Goal: Task Accomplishment & Management: Manage account settings

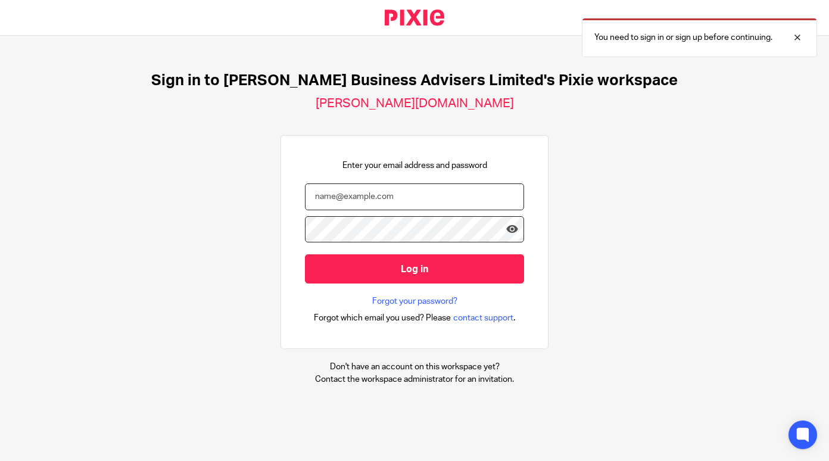
click at [390, 197] on input "email" at bounding box center [414, 196] width 219 height 27
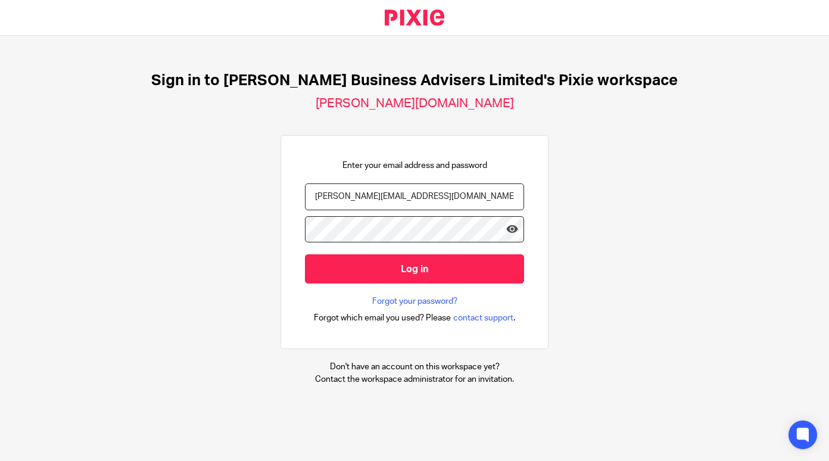
type input "[PERSON_NAME][EMAIL_ADDRESS][DOMAIN_NAME]"
click at [506, 233] on icon at bounding box center [512, 229] width 12 height 12
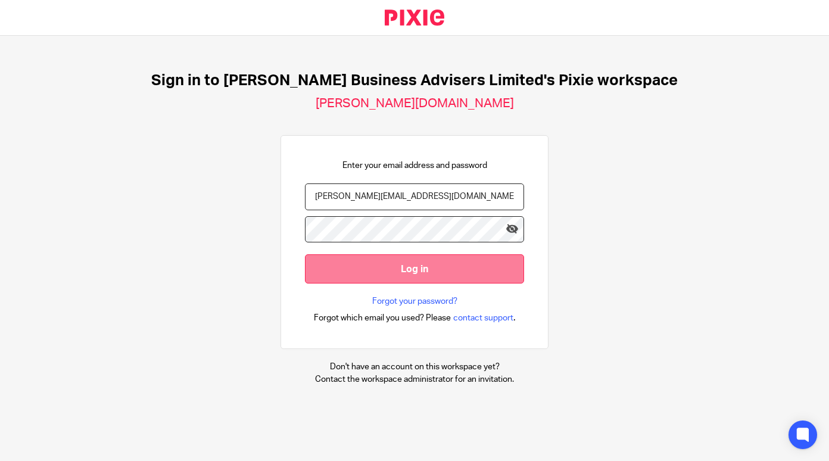
click at [406, 272] on input "Log in" at bounding box center [414, 268] width 219 height 29
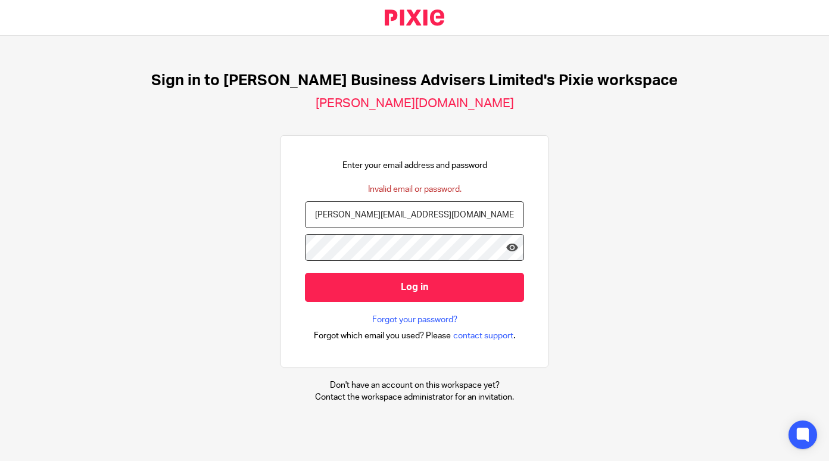
click at [404, 212] on input "[PERSON_NAME][EMAIL_ADDRESS][DOMAIN_NAME]" at bounding box center [414, 214] width 219 height 27
type input "e"
type input "[PERSON_NAME][EMAIL_ADDRESS][DOMAIN_NAME]"
click at [506, 247] on icon at bounding box center [512, 247] width 12 height 12
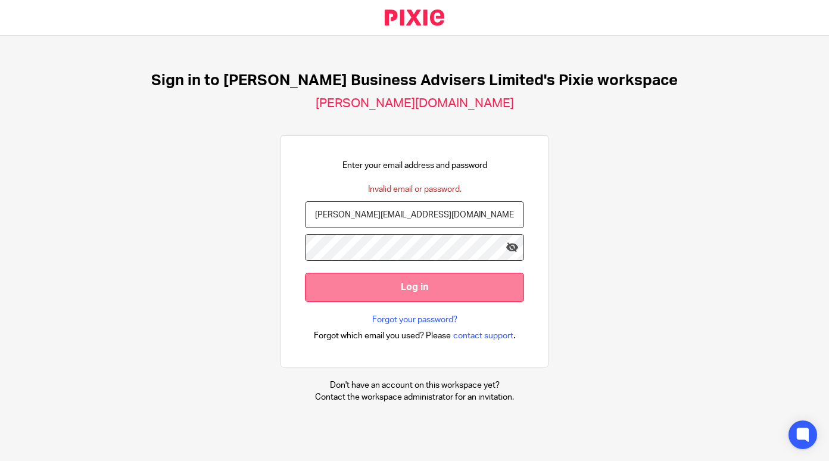
click at [416, 286] on input "Log in" at bounding box center [414, 287] width 219 height 29
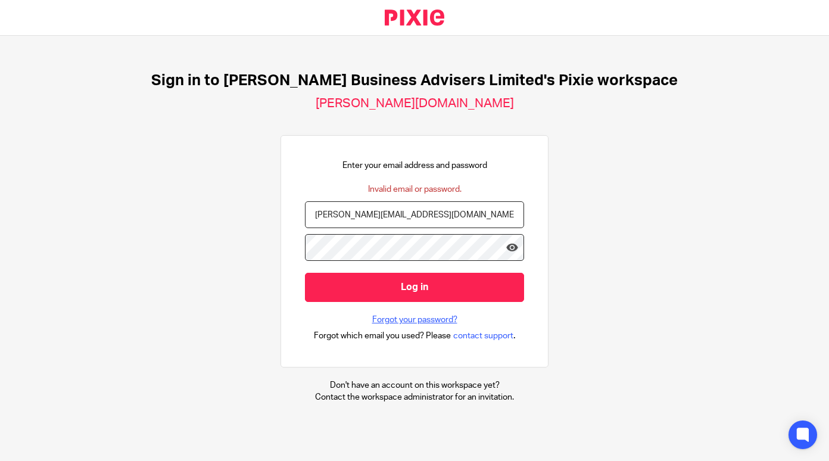
click at [406, 322] on link "Forgot your password?" at bounding box center [414, 320] width 85 height 12
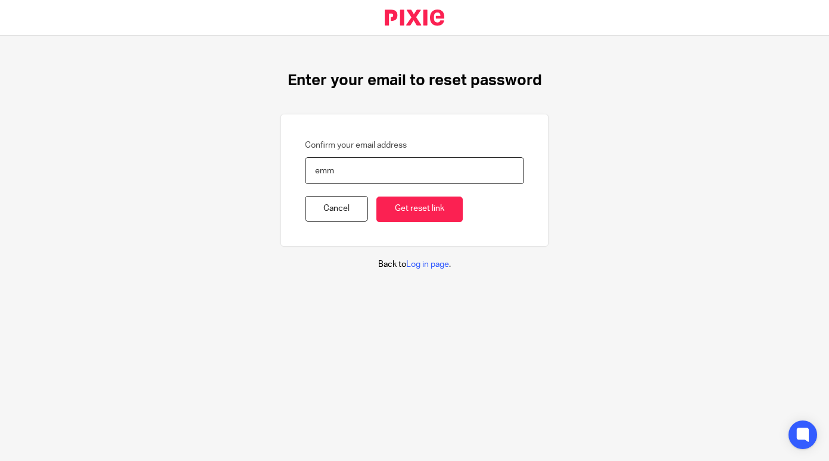
type input "[PERSON_NAME][EMAIL_ADDRESS][DOMAIN_NAME]"
click at [404, 214] on input "Get reset link" at bounding box center [419, 210] width 86 height 26
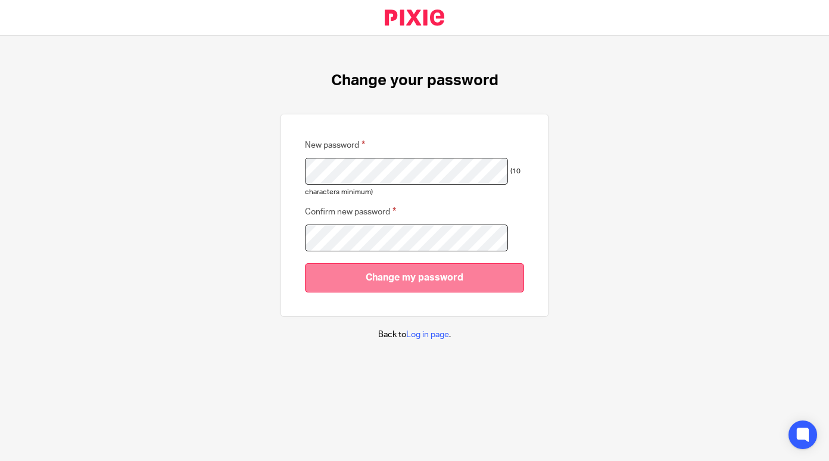
click at [420, 277] on input "Change my password" at bounding box center [414, 277] width 219 height 29
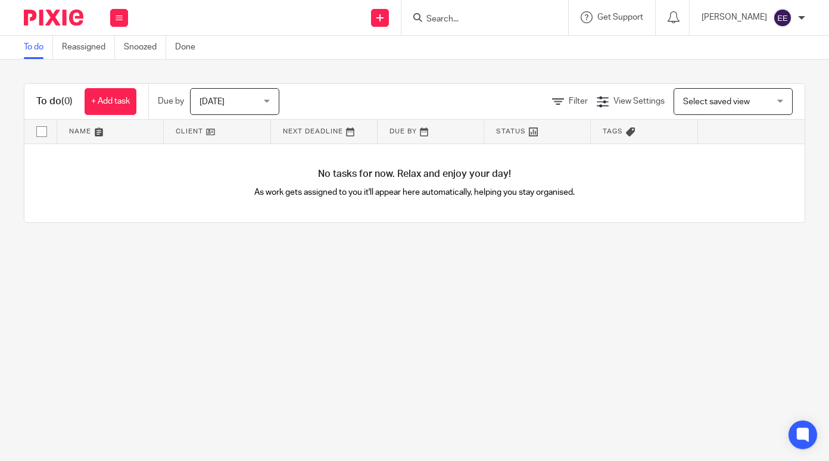
click at [779, 20] on img at bounding box center [782, 17] width 19 height 19
click at [750, 46] on span "My profile" at bounding box center [755, 47] width 37 height 8
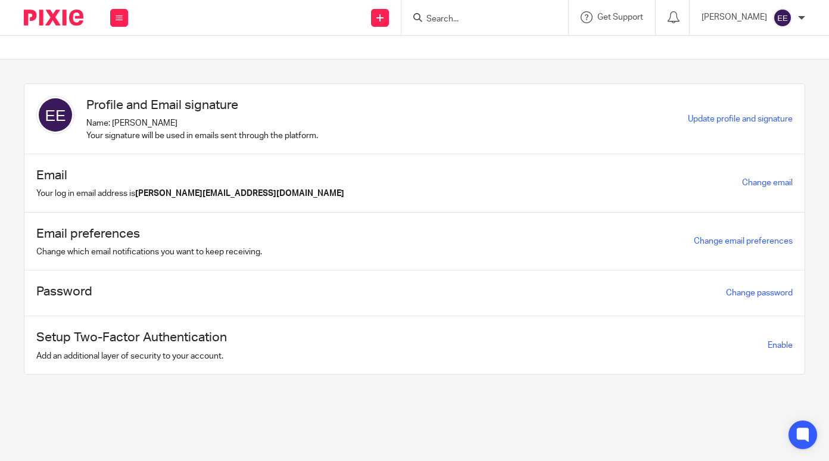
click at [494, 23] on input "Search" at bounding box center [478, 19] width 107 height 11
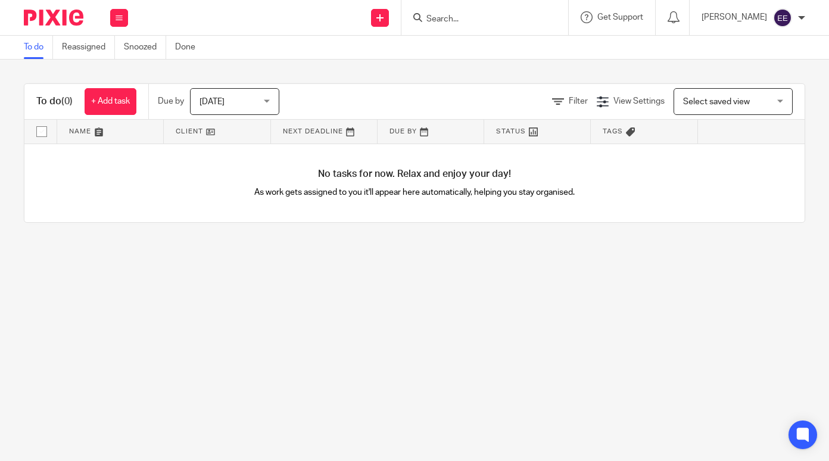
click at [456, 19] on input "Search" at bounding box center [478, 19] width 107 height 11
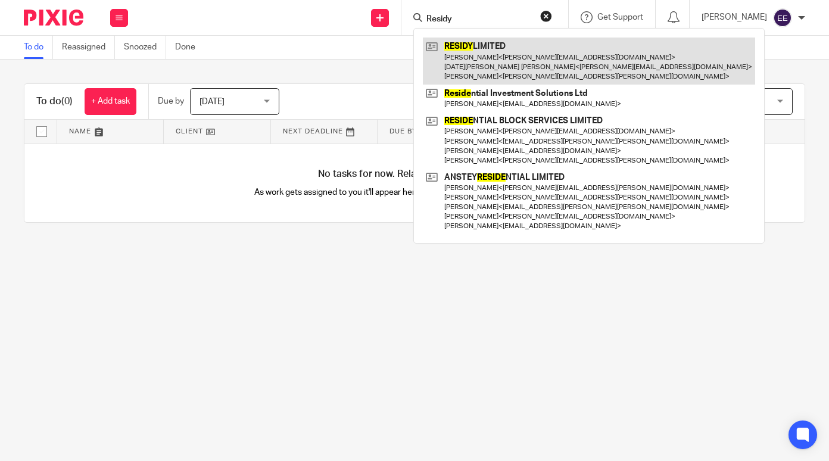
type input "Residy"
click at [495, 63] on link at bounding box center [589, 61] width 332 height 47
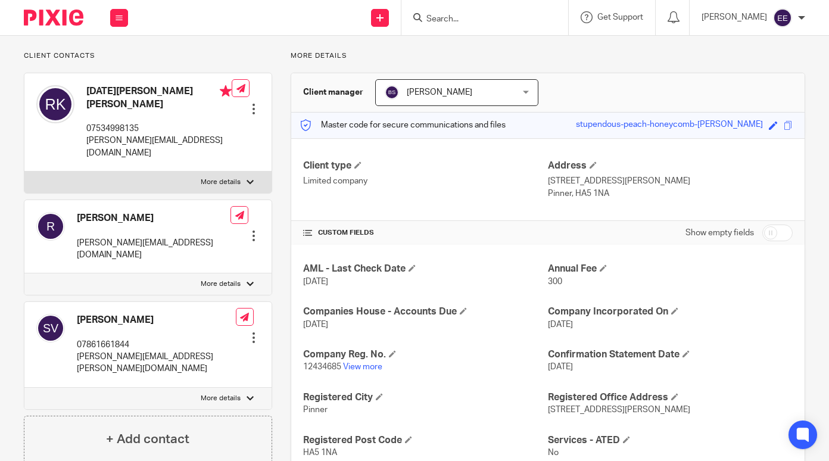
scroll to position [75, 0]
